Goal: Find specific page/section: Find specific page/section

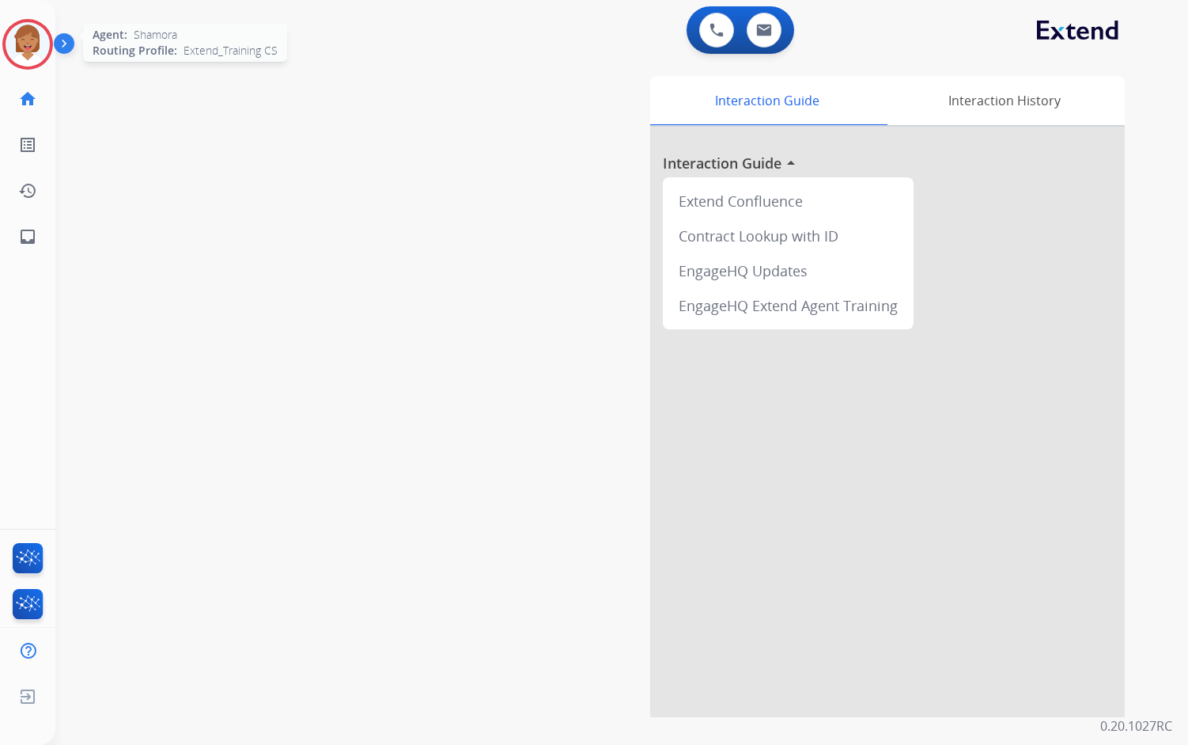
click at [26, 44] on img at bounding box center [28, 44] width 44 height 44
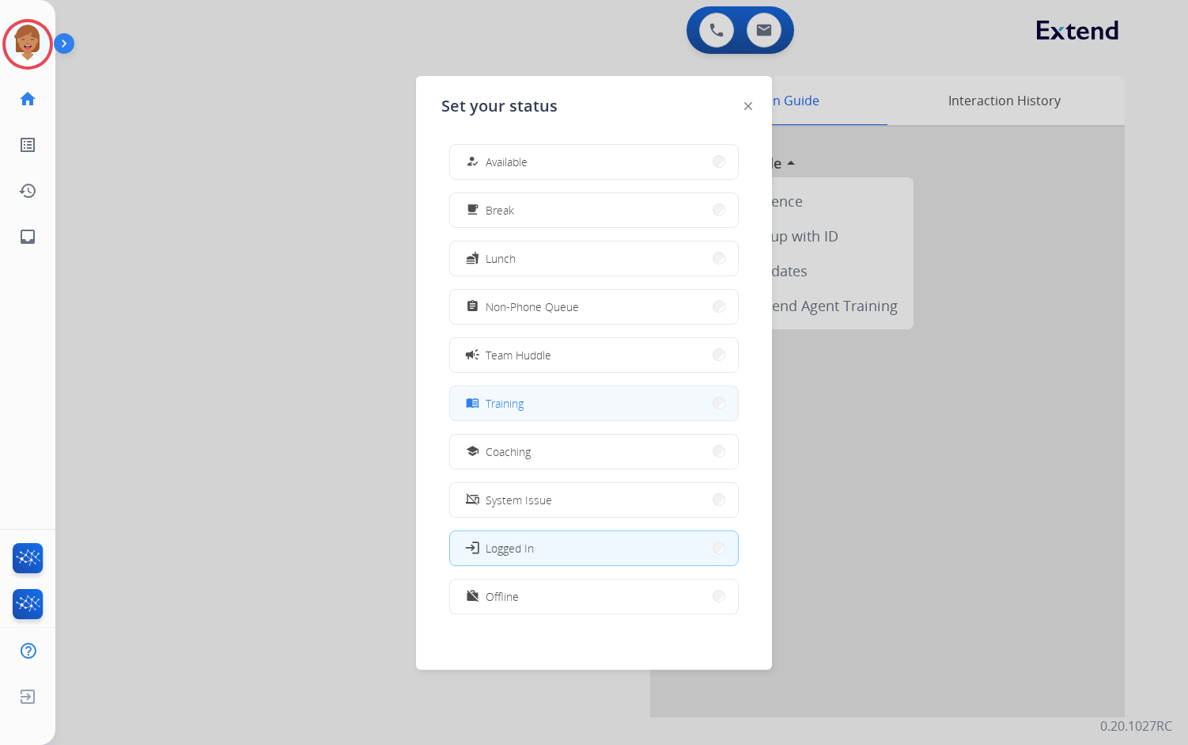
click at [555, 400] on button "menu_book Training" at bounding box center [594, 403] width 288 height 34
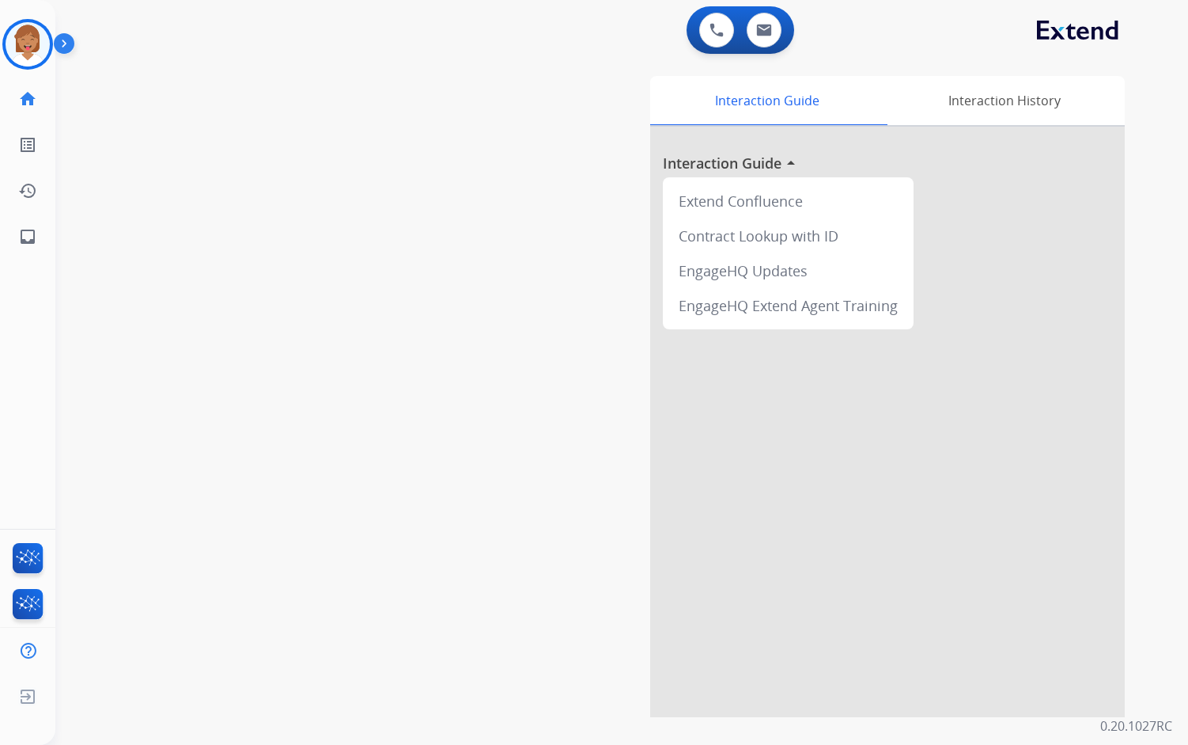
click at [446, 252] on div "swap_horiz Break voice bridge close_fullscreen Connect 3-Way Call merge_type Se…" at bounding box center [602, 387] width 1095 height 660
click at [241, 249] on div "swap_horiz Break voice bridge close_fullscreen Connect 3-Way Call merge_type Se…" at bounding box center [602, 387] width 1095 height 660
click at [25, 241] on mat-icon "inbox" at bounding box center [27, 236] width 19 height 19
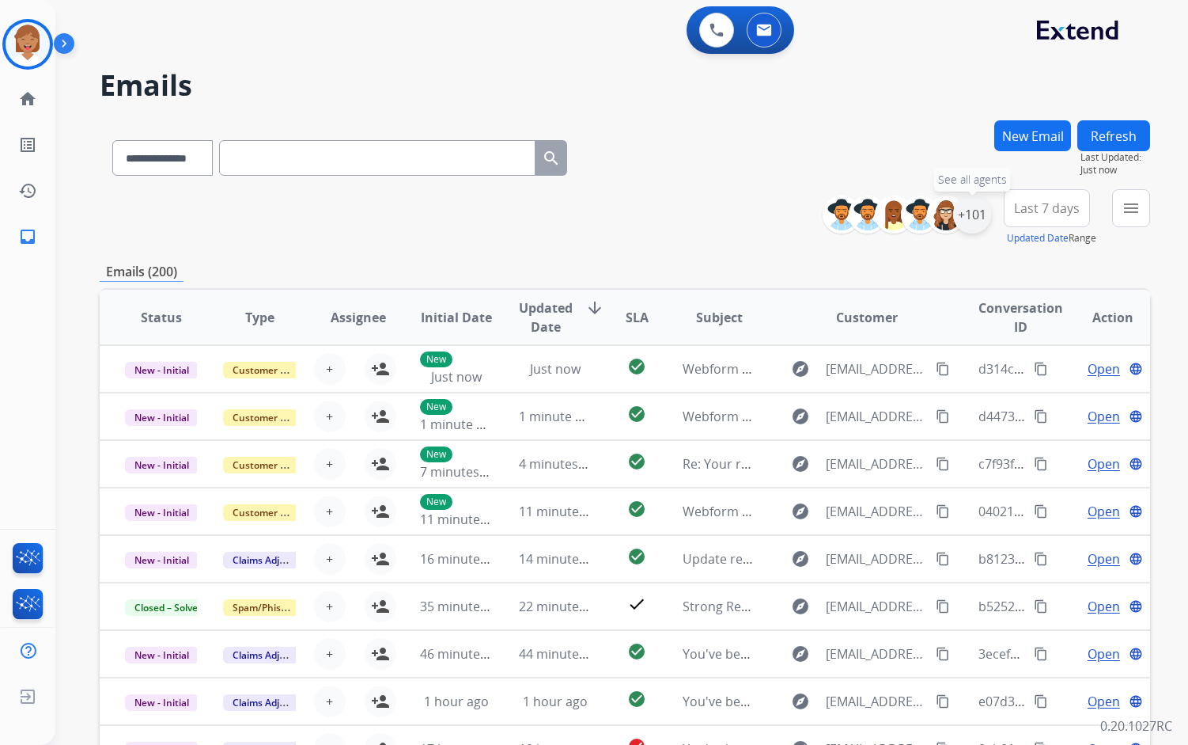
click at [972, 215] on div "+101" at bounding box center [972, 214] width 38 height 38
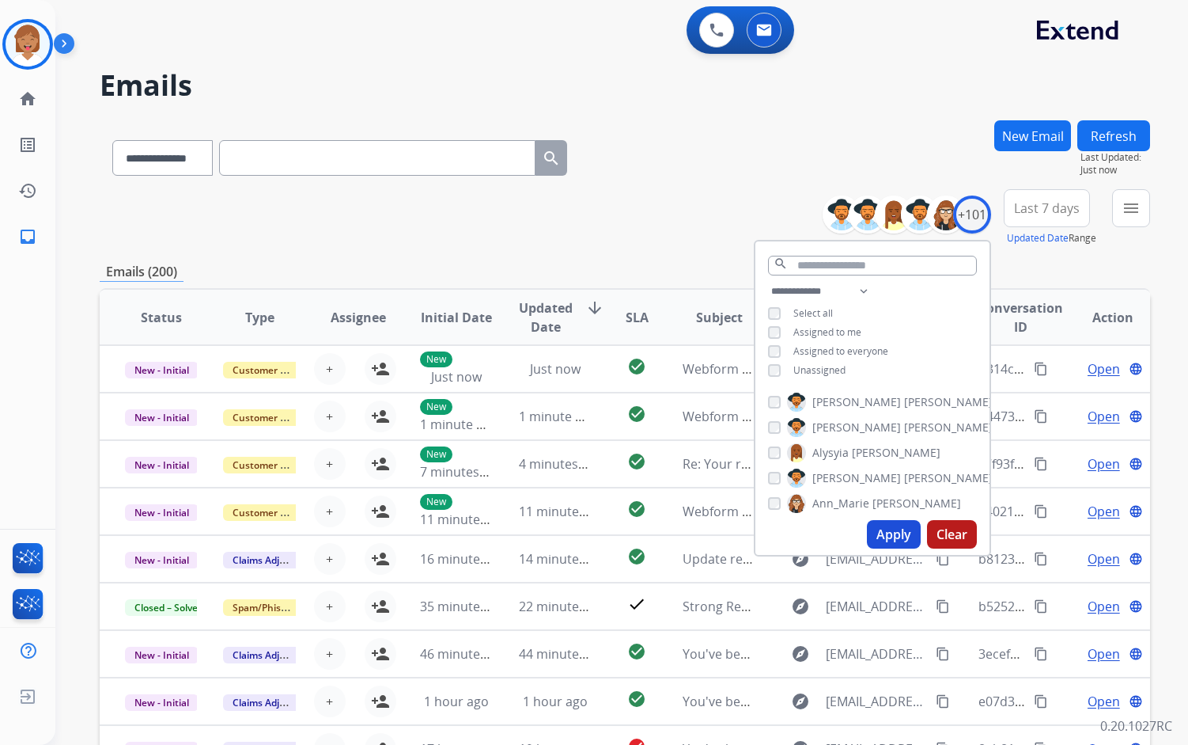
click at [893, 538] on button "Apply" at bounding box center [894, 534] width 54 height 28
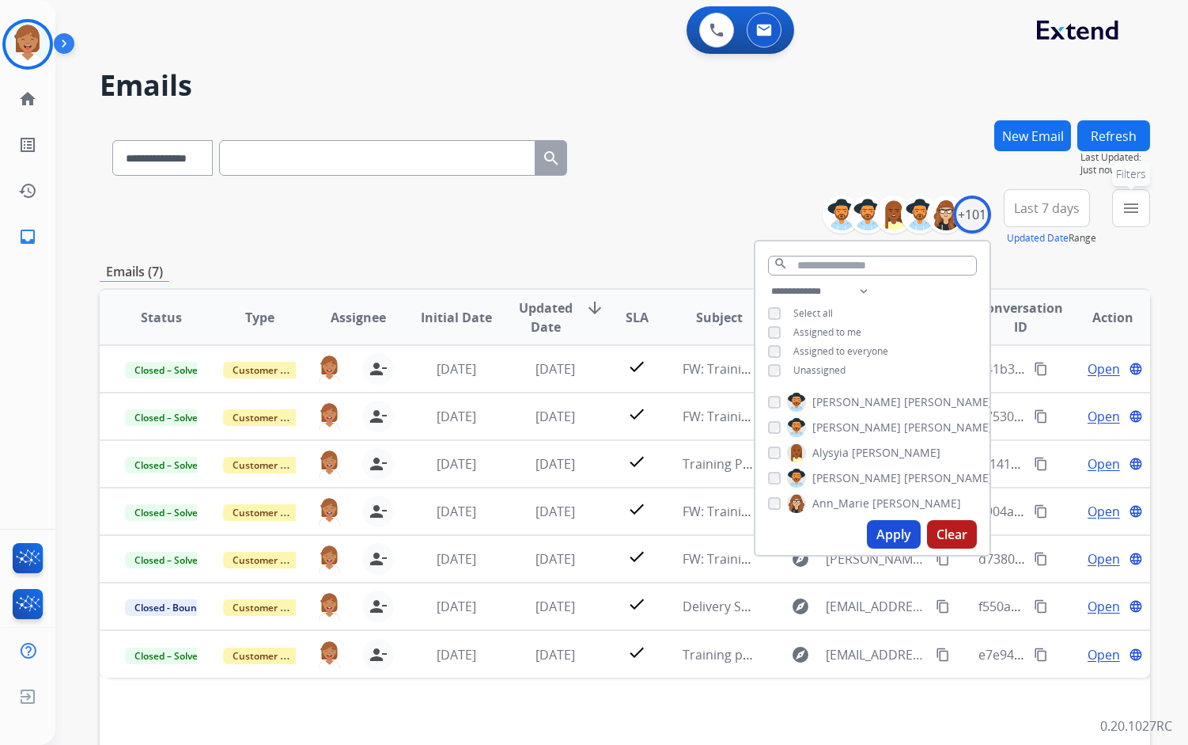
click at [1116, 214] on button "menu Filters" at bounding box center [1131, 208] width 38 height 38
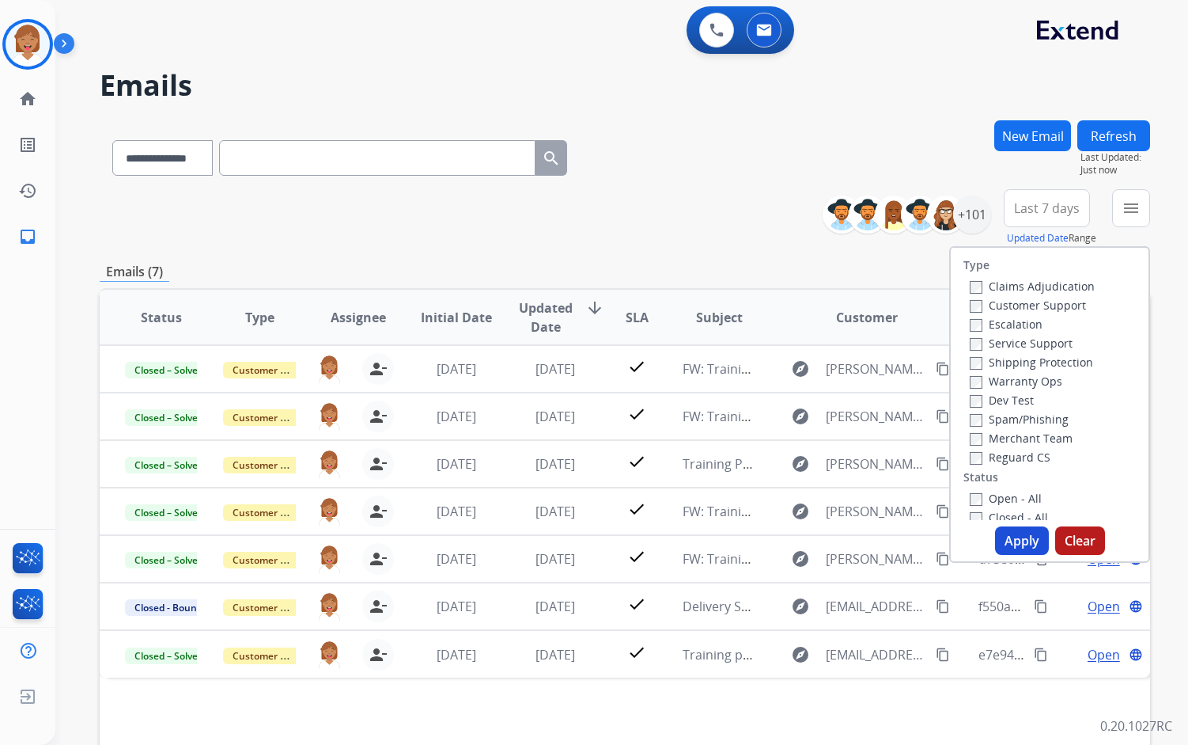
scroll to position [79, 0]
click at [1001, 421] on label "Open - All" at bounding box center [1006, 418] width 72 height 15
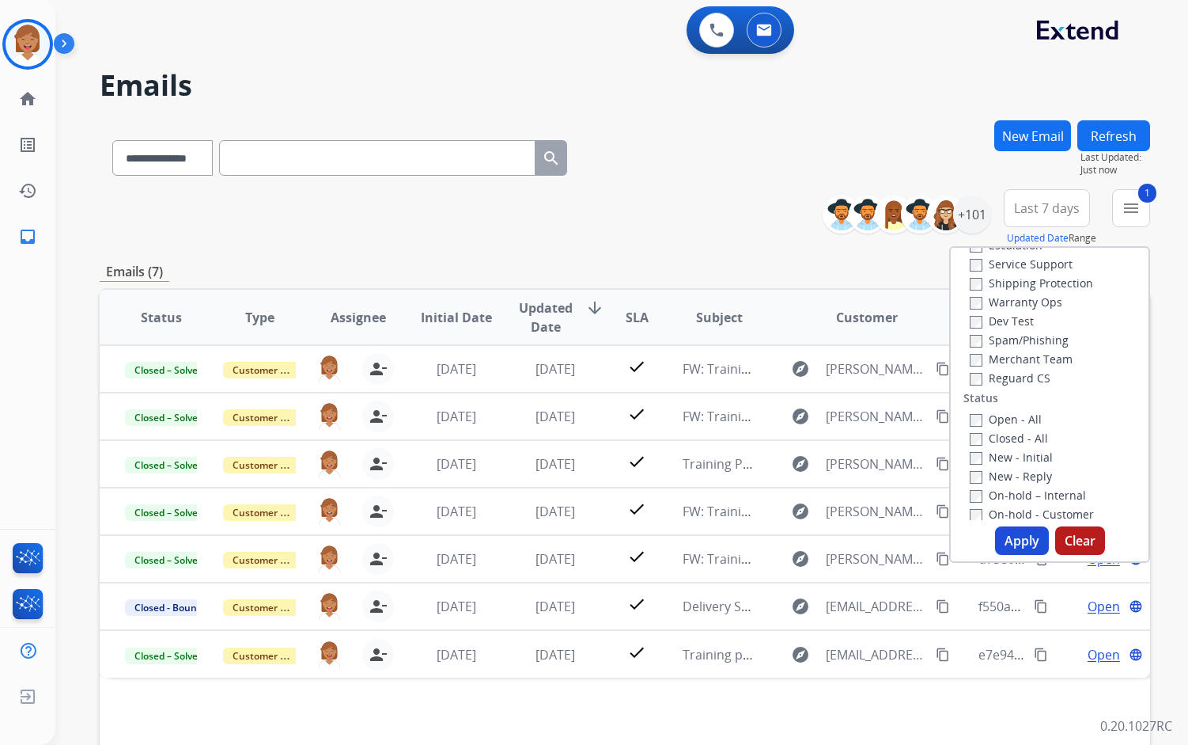
click at [1013, 536] on button "Apply" at bounding box center [1022, 540] width 54 height 28
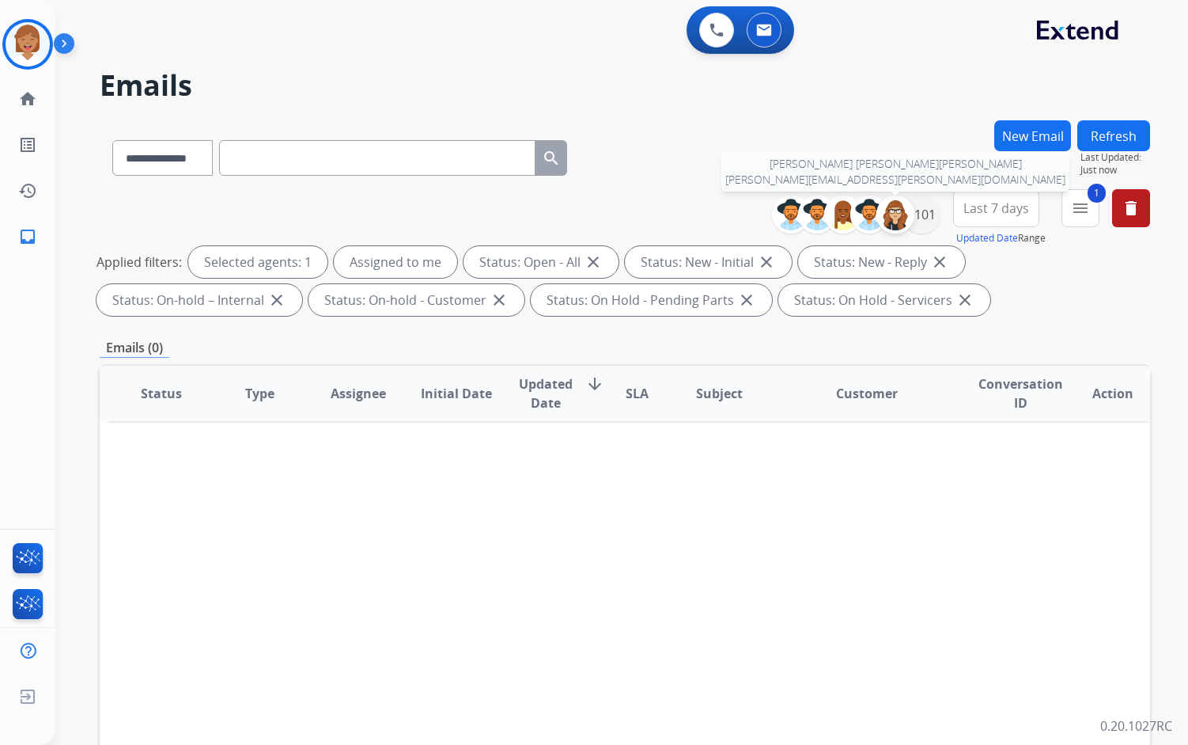
click at [911, 211] on div at bounding box center [896, 214] width 38 height 38
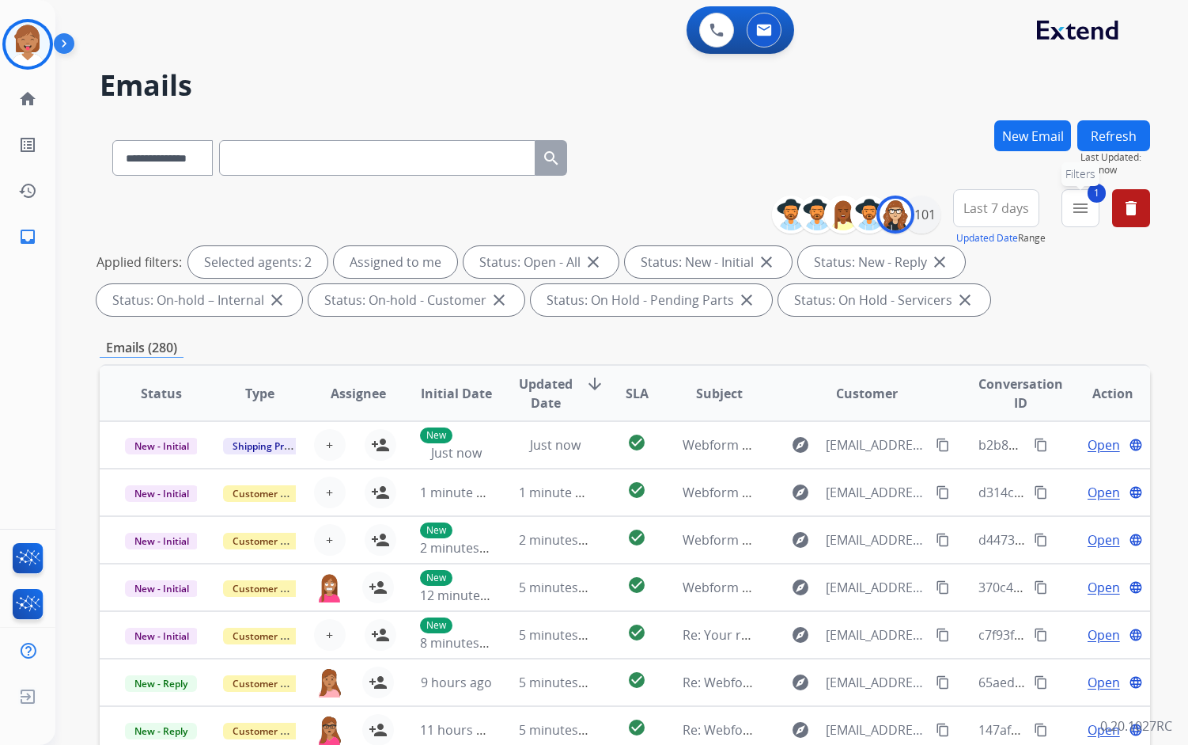
click at [1081, 196] on button "1 menu Filters" at bounding box center [1081, 208] width 38 height 38
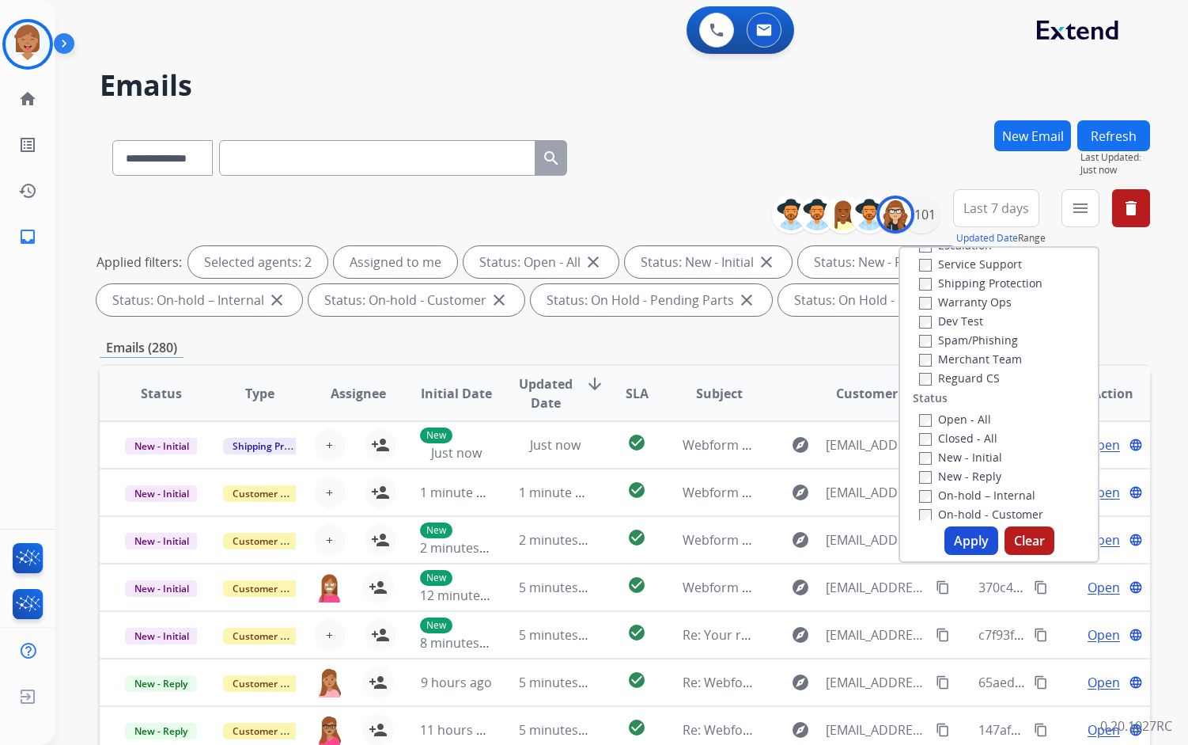
click at [952, 536] on button "Apply" at bounding box center [972, 540] width 54 height 28
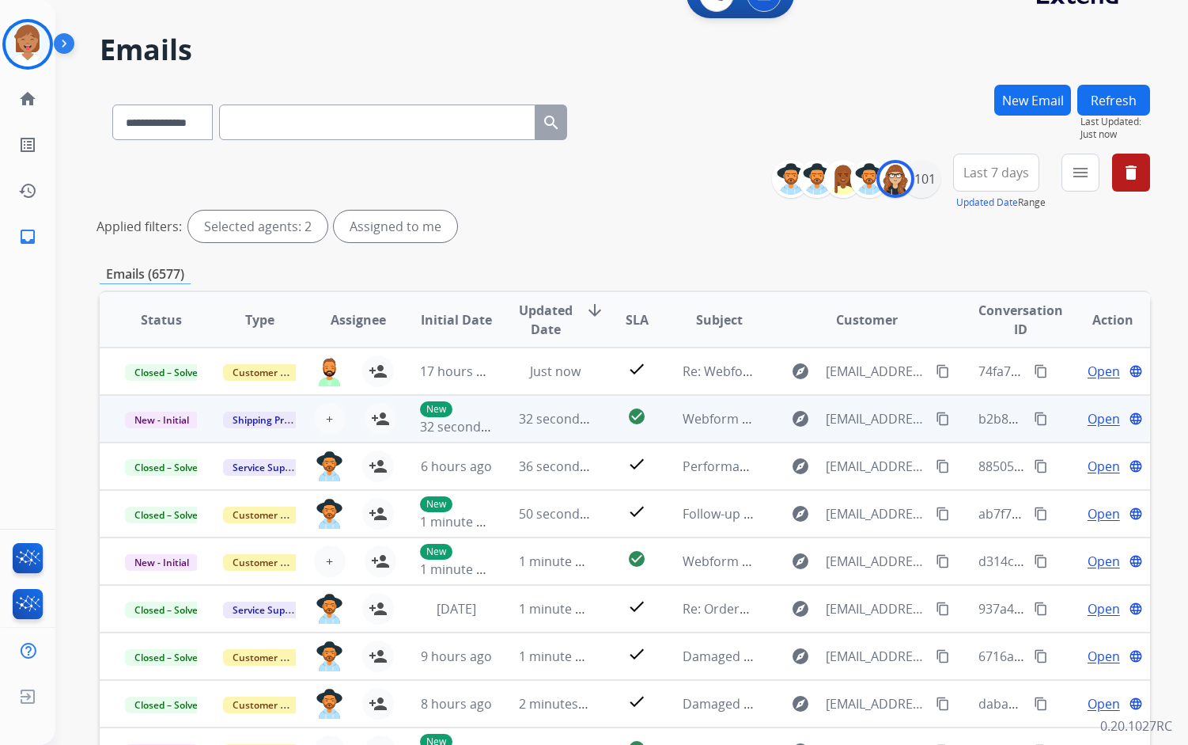
scroll to position [0, 0]
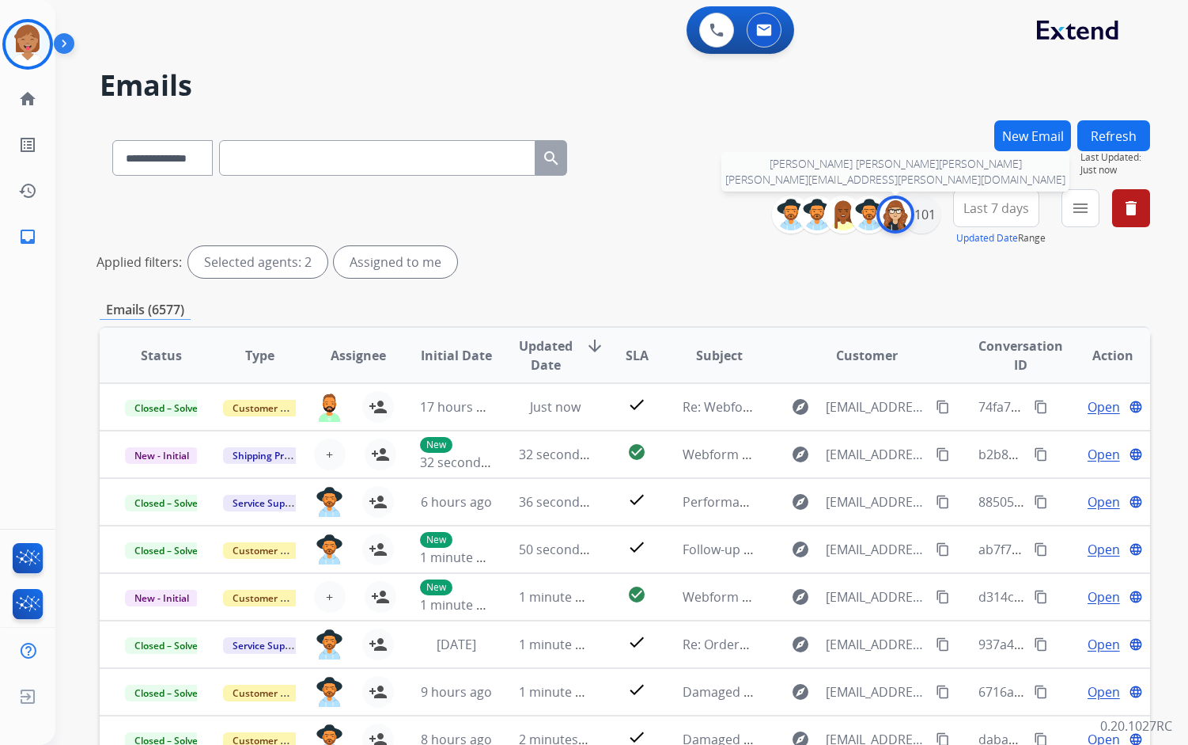
click at [898, 225] on img at bounding box center [896, 215] width 32 height 32
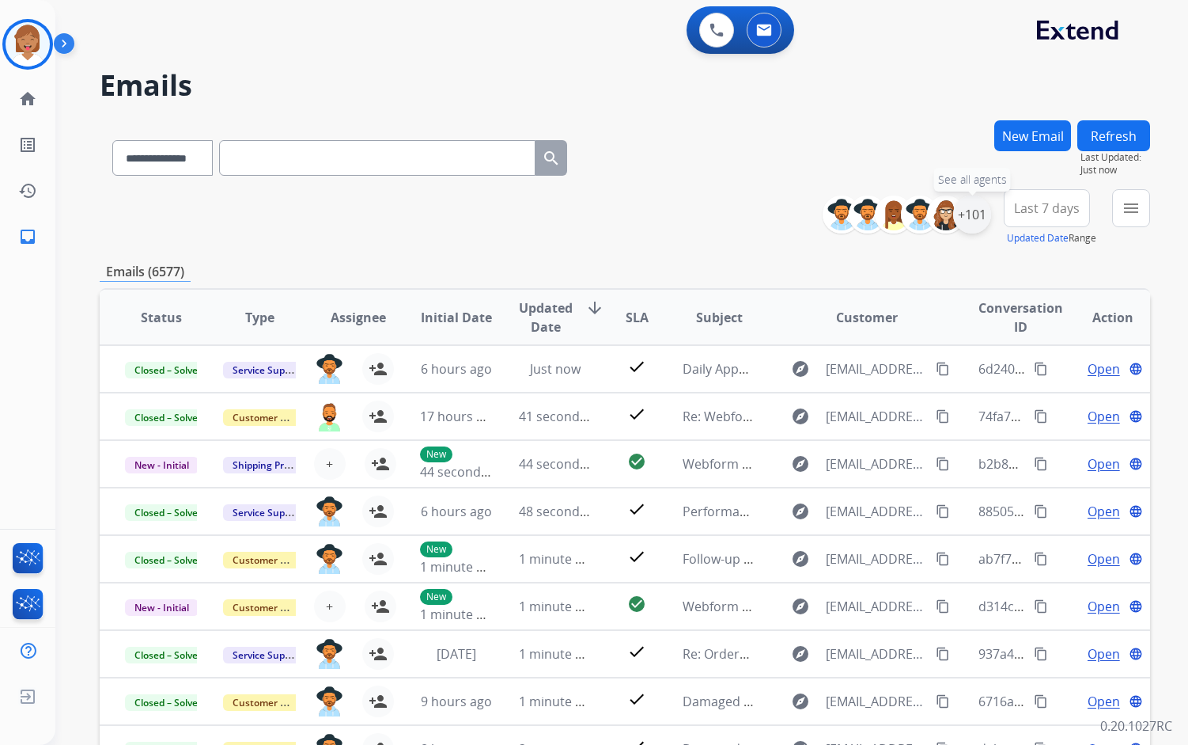
click at [963, 217] on div "+101" at bounding box center [972, 214] width 38 height 38
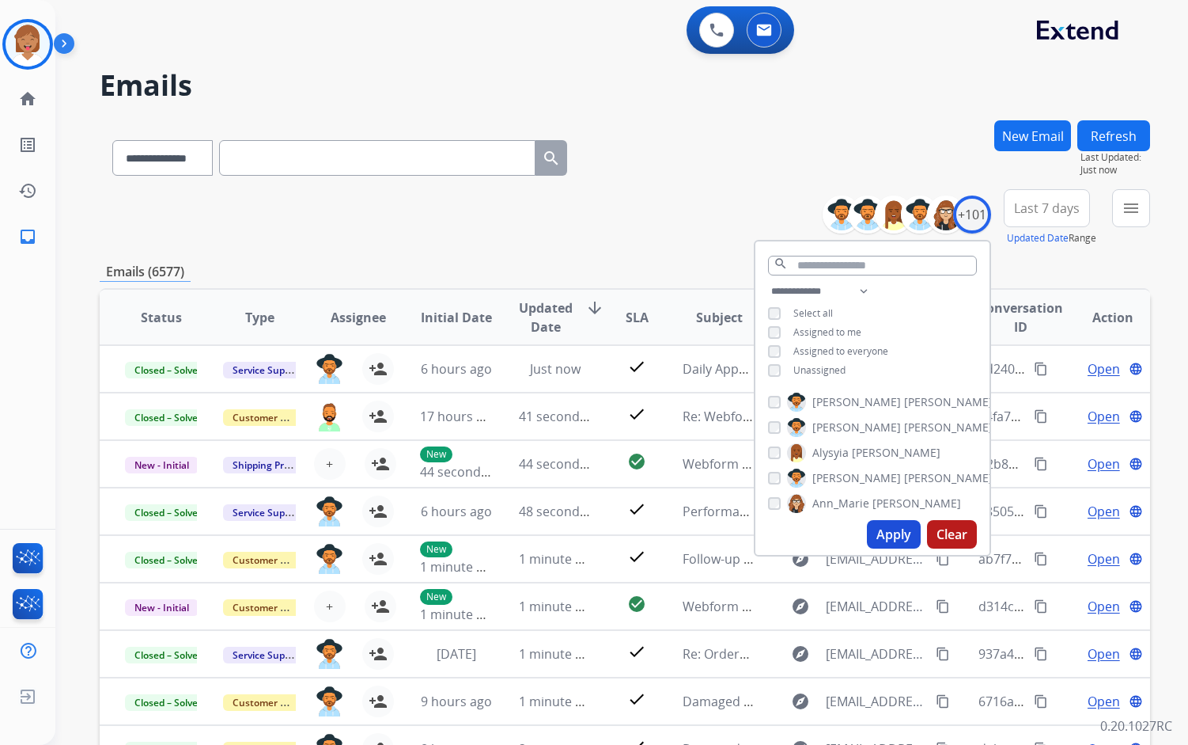
click at [1135, 271] on div "Emails (6577)" at bounding box center [625, 272] width 1051 height 20
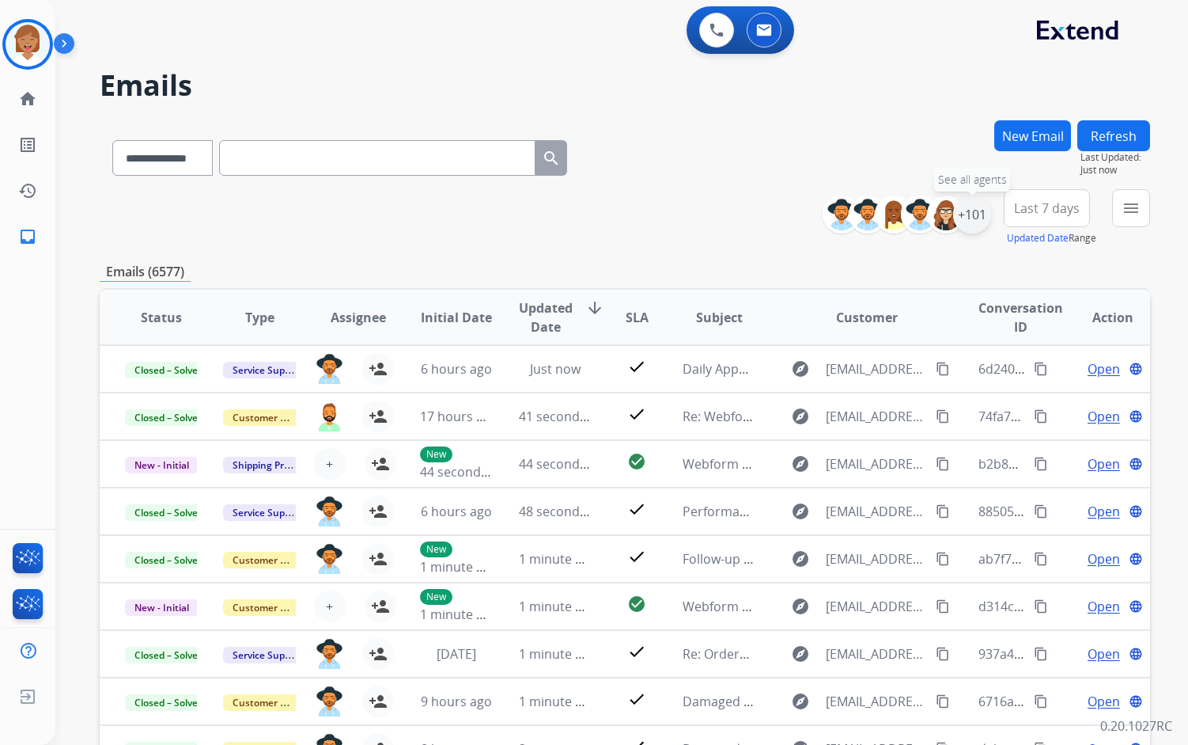
click at [977, 222] on div "+101" at bounding box center [972, 214] width 38 height 38
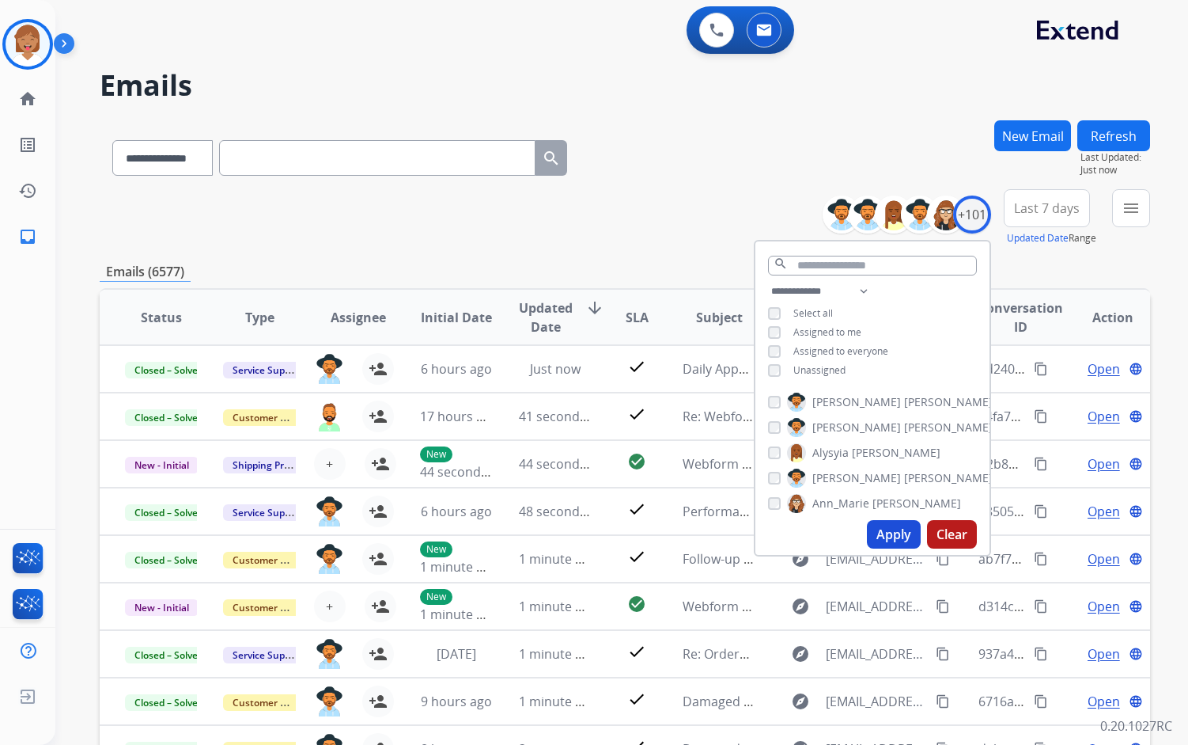
click at [892, 532] on button "Apply" at bounding box center [894, 534] width 54 height 28
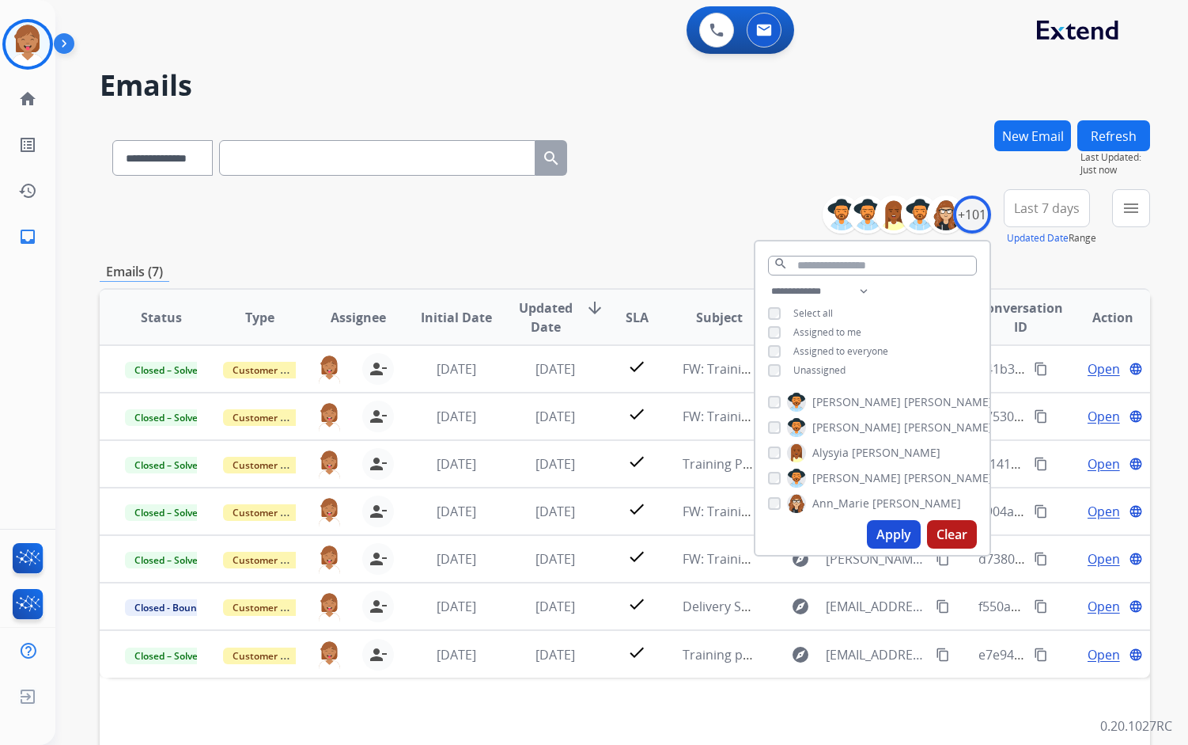
click at [1014, 276] on div "Emails (7)" at bounding box center [625, 272] width 1051 height 20
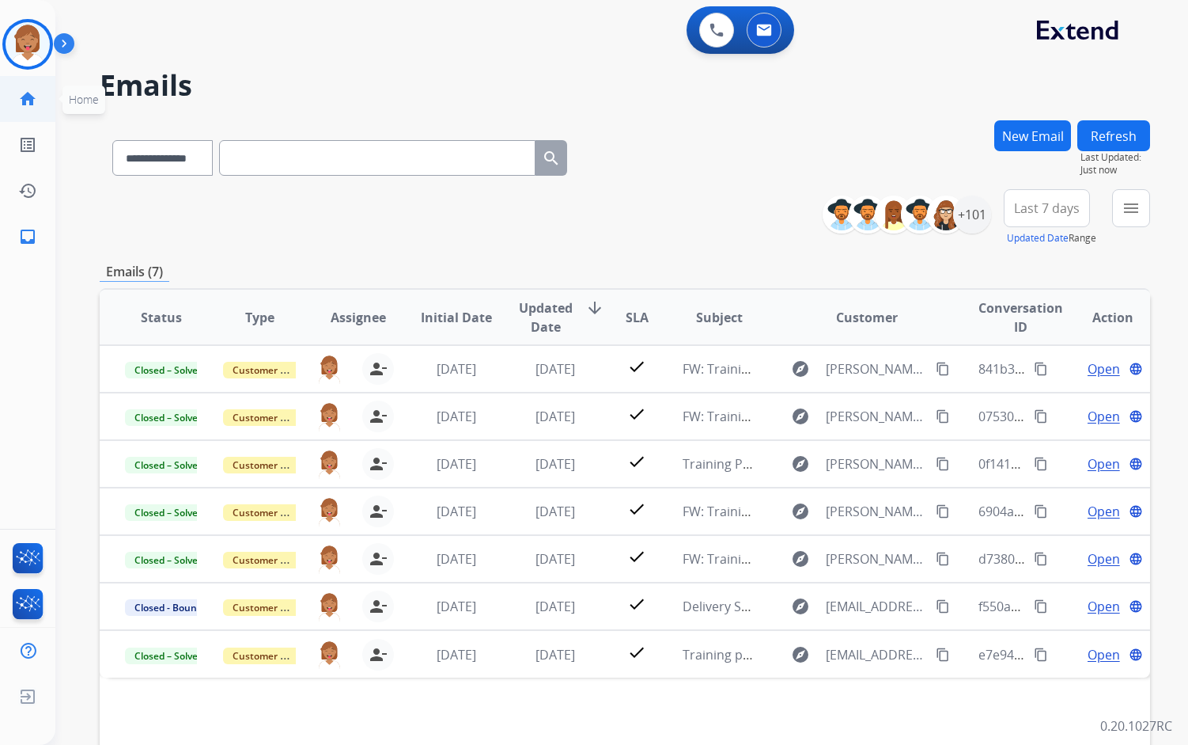
click at [32, 104] on mat-icon "home" at bounding box center [27, 98] width 19 height 19
